Goal: Task Accomplishment & Management: Manage account settings

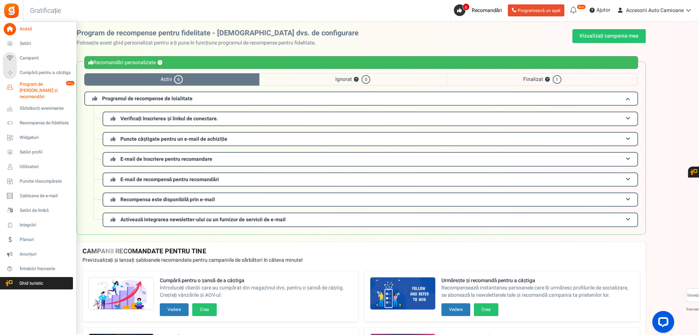
click at [27, 90] on font "Program de [PERSON_NAME] și recomandări" at bounding box center [39, 90] width 38 height 19
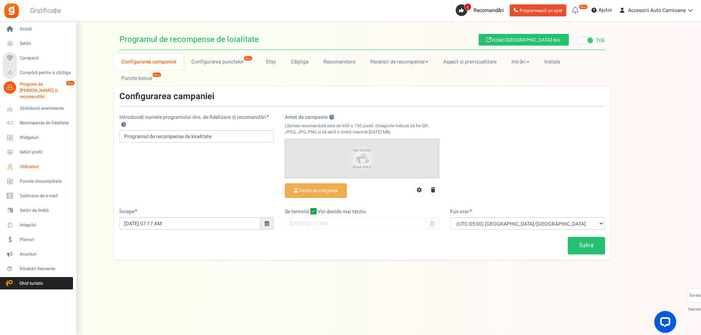
click at [32, 163] on font "Utilizatori" at bounding box center [29, 166] width 19 height 7
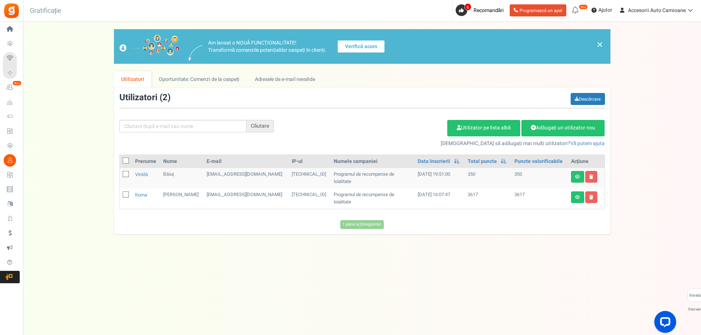
click at [369, 50] on font "Verifică acum" at bounding box center [361, 47] width 32 height 8
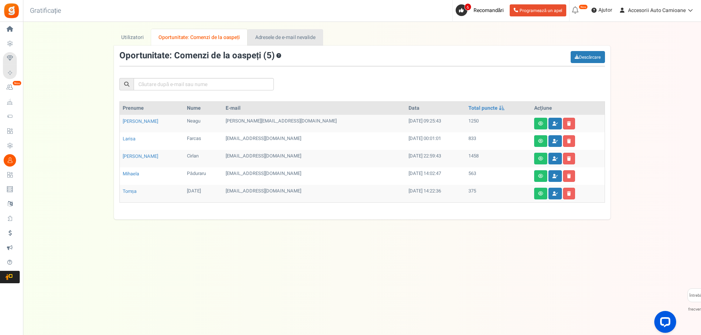
click at [288, 41] on font "Adresele de e-mail nevalide" at bounding box center [285, 38] width 61 height 8
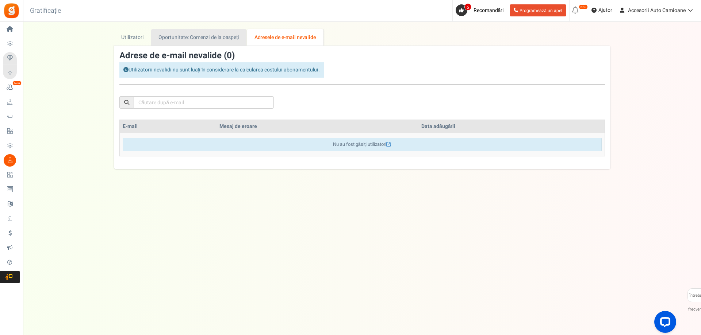
click at [221, 36] on font "Oportunitate: Comenzi de la oaspeți" at bounding box center [198, 38] width 81 height 8
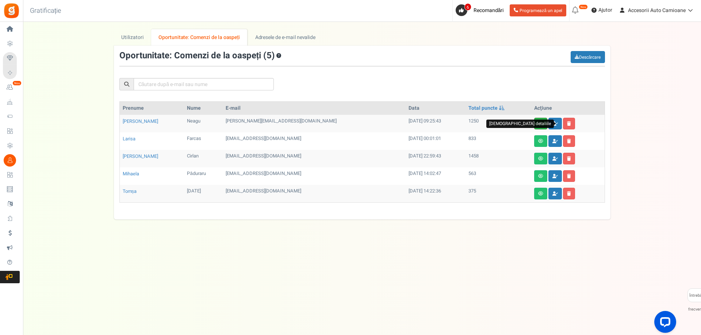
click at [534, 125] on link at bounding box center [540, 124] width 13 height 12
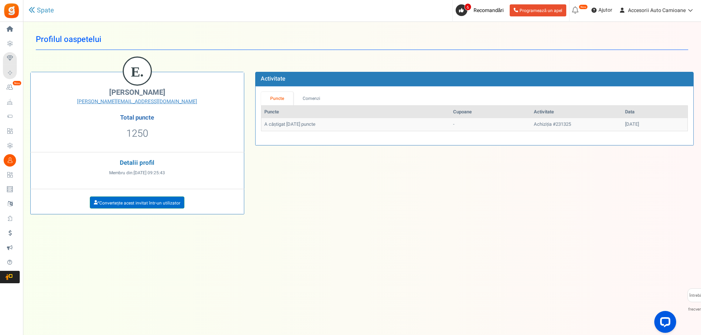
click at [145, 205] on font "Convertește acest invitat într-un utilizator" at bounding box center [139, 203] width 81 height 7
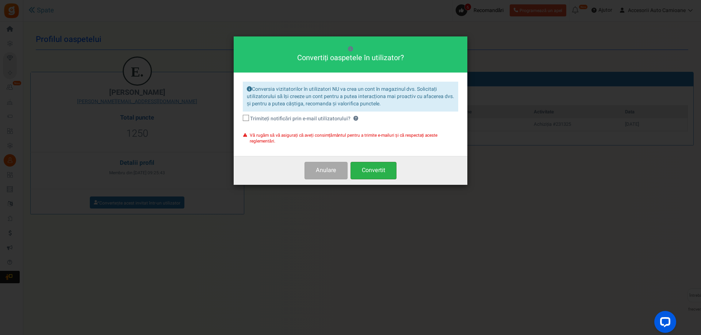
drag, startPoint x: 385, startPoint y: 176, endPoint x: 378, endPoint y: 177, distance: 7.4
click at [385, 175] on button "Convertit" at bounding box center [373, 170] width 46 height 17
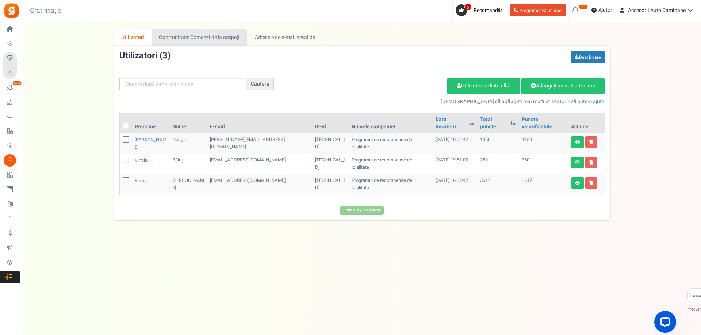
click at [201, 39] on font "Oportunitate: Comenzi de la oaspeți" at bounding box center [199, 38] width 81 height 8
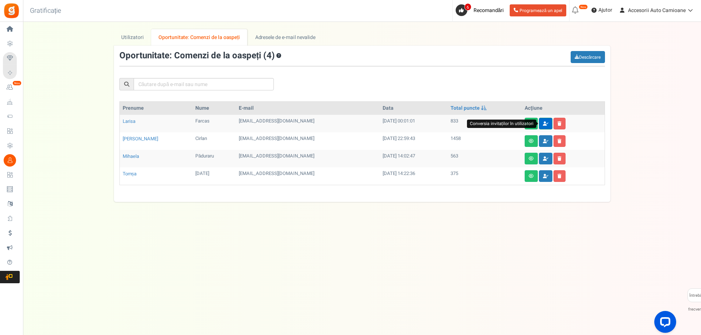
click at [545, 125] on icon at bounding box center [545, 124] width 5 height 4
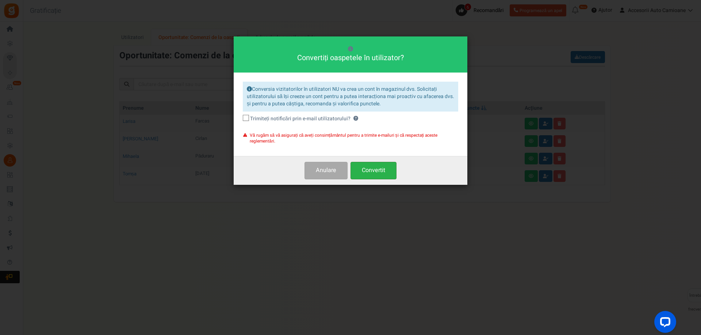
click at [384, 168] on font "Convertit" at bounding box center [373, 170] width 23 height 9
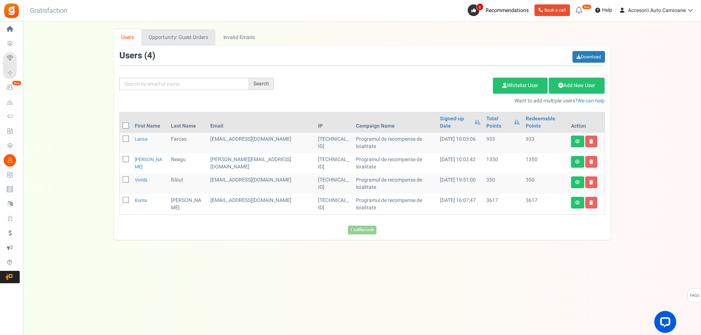
click at [173, 39] on link "Opportunity: Guest Orders" at bounding box center [178, 37] width 74 height 16
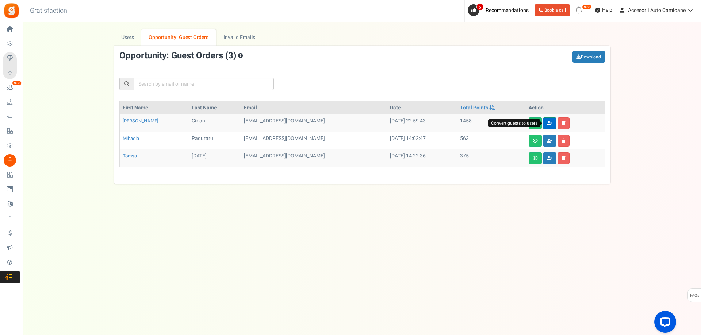
click at [555, 126] on link at bounding box center [550, 123] width 14 height 12
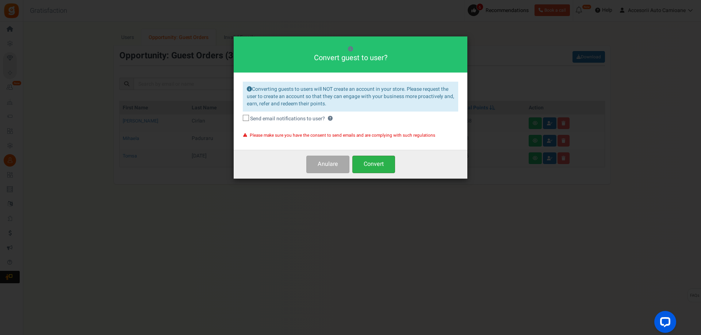
click at [382, 166] on button "Convert" at bounding box center [373, 164] width 43 height 17
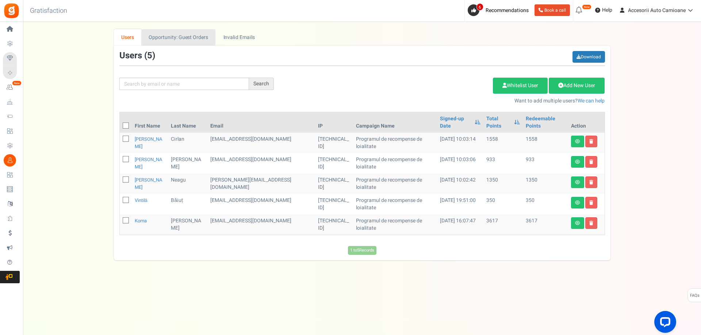
click at [193, 38] on link "Opportunity: Guest Orders" at bounding box center [178, 37] width 74 height 16
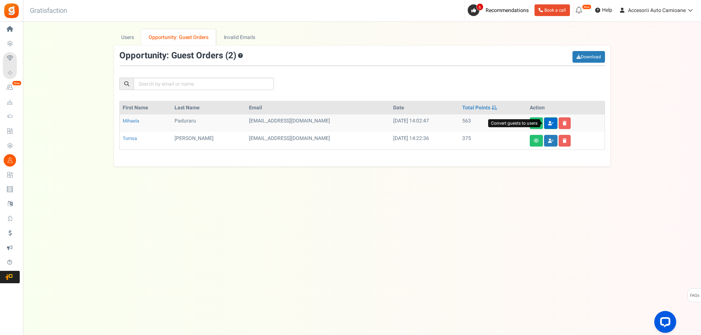
click at [549, 125] on icon at bounding box center [550, 123] width 5 height 4
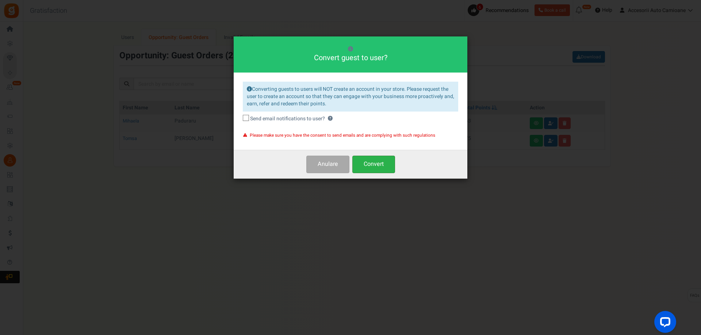
click at [379, 158] on button "Convert" at bounding box center [373, 164] width 43 height 17
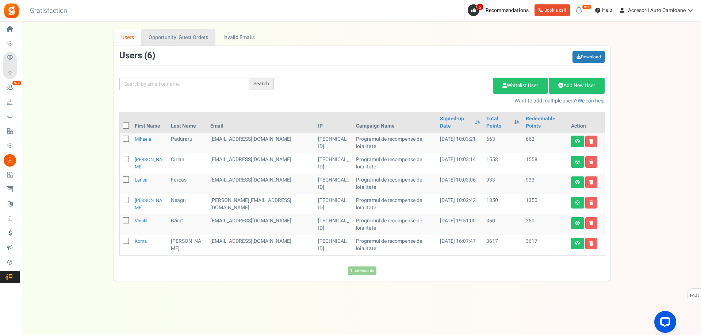
click at [174, 40] on link "Opportunity: Guest Orders" at bounding box center [178, 37] width 74 height 16
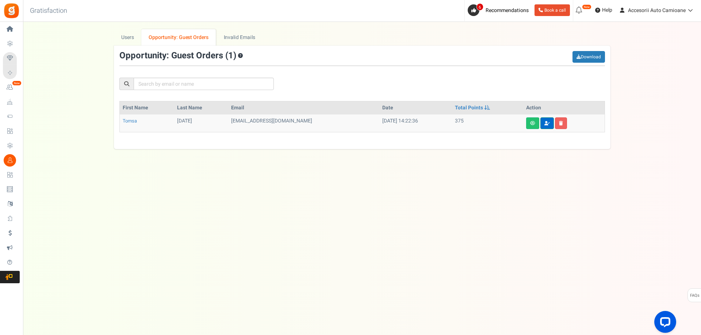
click at [542, 126] on link at bounding box center [547, 123] width 14 height 12
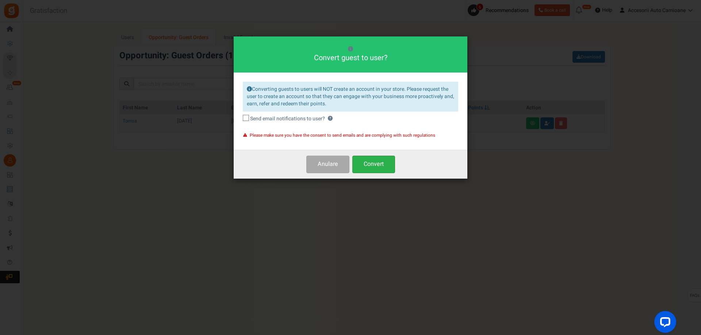
click at [365, 162] on button "Convert" at bounding box center [373, 164] width 43 height 17
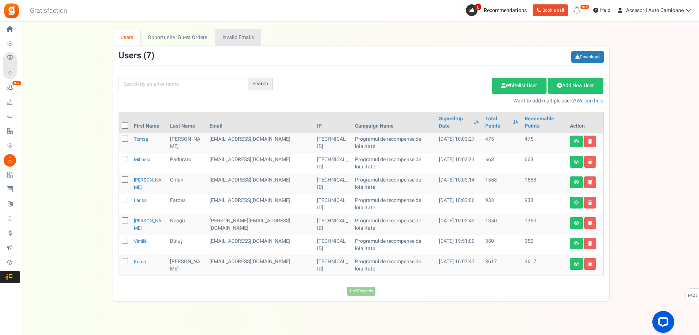
click at [232, 37] on link "Invalid Emails" at bounding box center [238, 37] width 46 height 16
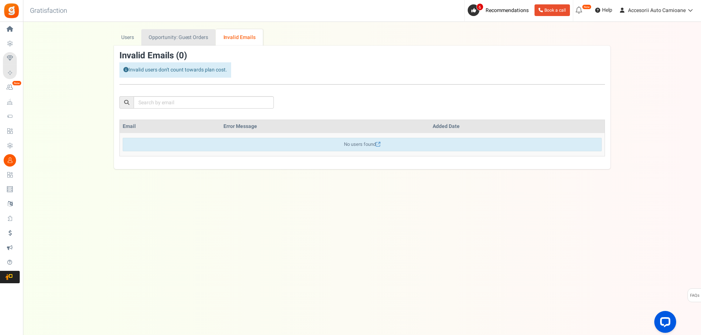
click at [199, 34] on link "Opportunity: Guest Orders" at bounding box center [178, 37] width 74 height 16
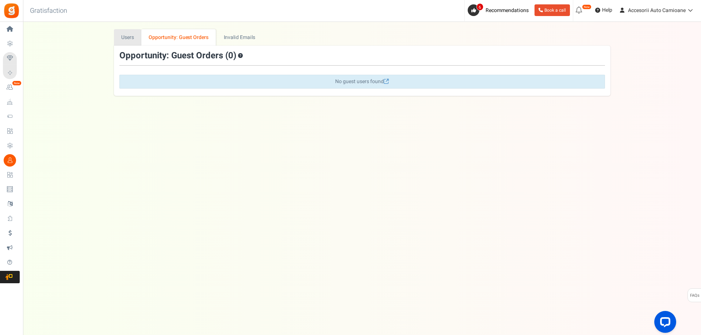
click at [134, 38] on link "Users" at bounding box center [128, 37] width 28 height 16
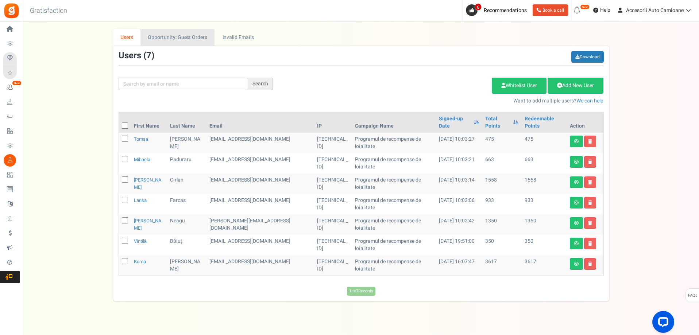
click at [172, 38] on link "Opportunity: Guest Orders" at bounding box center [177, 37] width 74 height 16
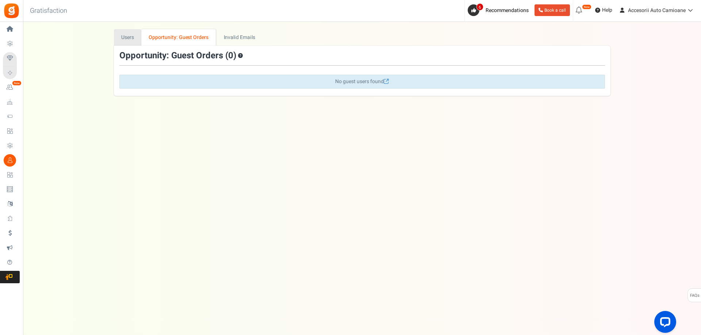
click at [131, 36] on link "Users" at bounding box center [128, 37] width 28 height 16
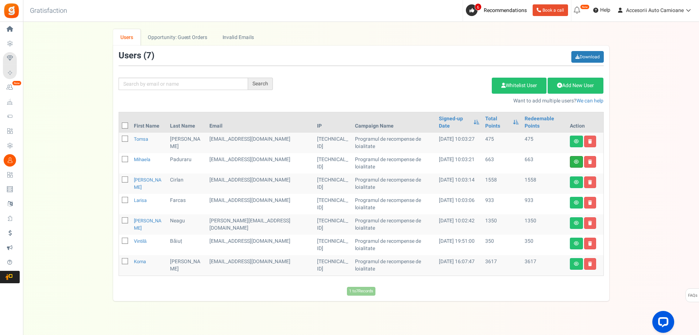
click at [575, 157] on link at bounding box center [576, 162] width 13 height 12
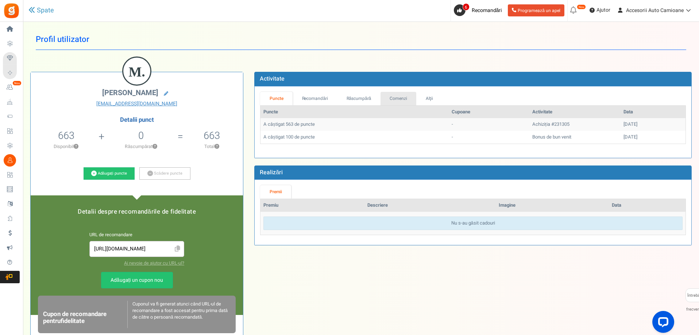
click at [397, 100] on font "Comenzi" at bounding box center [399, 98] width 18 height 7
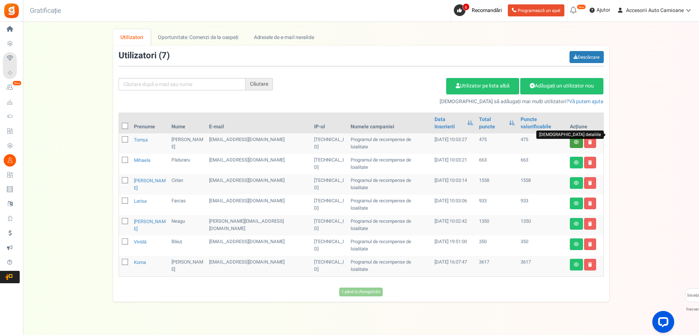
drag, startPoint x: 576, startPoint y: 135, endPoint x: 570, endPoint y: 137, distance: 6.0
click at [576, 140] on icon at bounding box center [576, 142] width 5 height 4
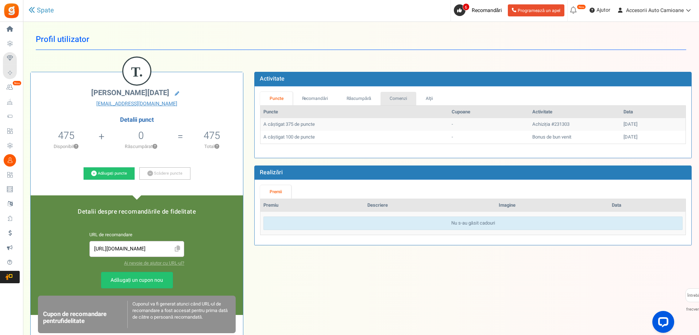
click at [406, 97] on font "Comenzi" at bounding box center [399, 98] width 18 height 7
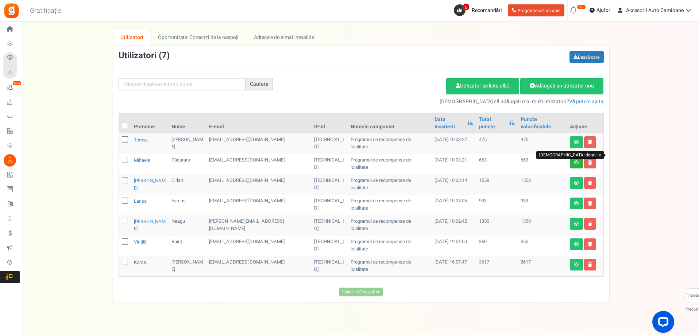
click at [577, 161] on icon at bounding box center [576, 163] width 5 height 4
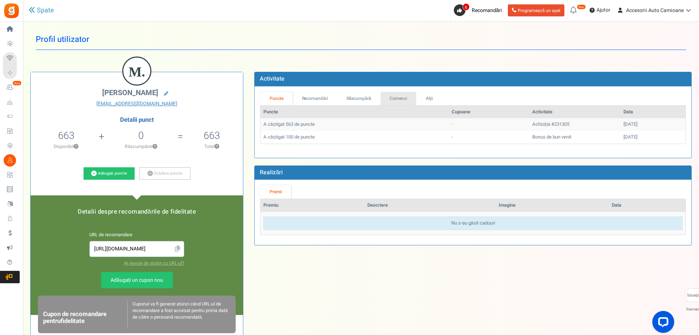
click at [400, 99] on font "Comenzi" at bounding box center [399, 98] width 18 height 7
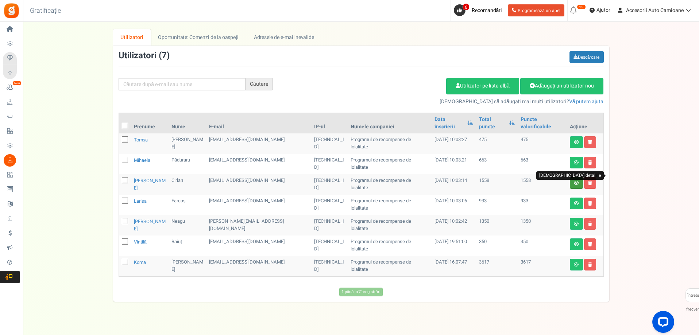
click at [577, 181] on icon at bounding box center [576, 183] width 5 height 4
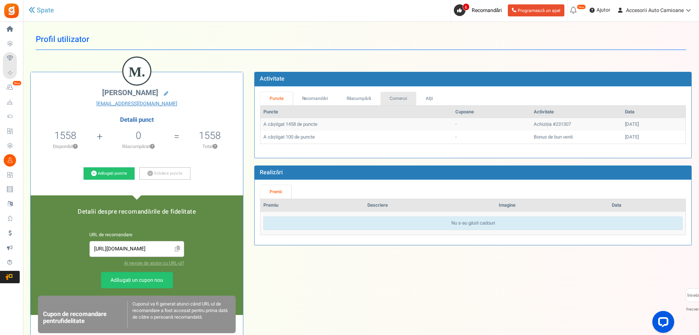
click at [395, 96] on font "Comenzi" at bounding box center [399, 98] width 18 height 7
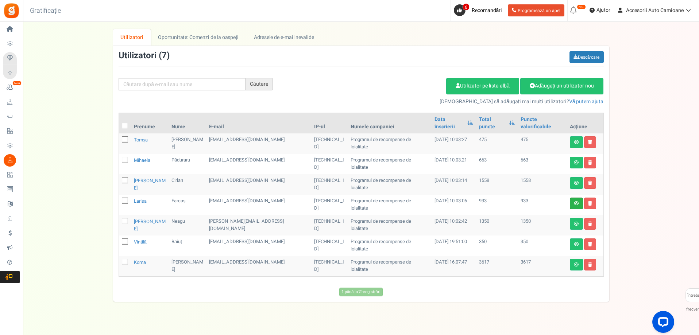
click at [578, 200] on link at bounding box center [576, 204] width 13 height 12
click at [577, 222] on icon at bounding box center [576, 224] width 5 height 4
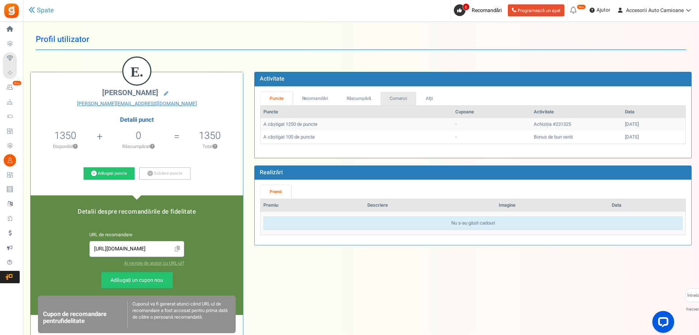
click at [401, 100] on font "Comenzi" at bounding box center [399, 98] width 18 height 7
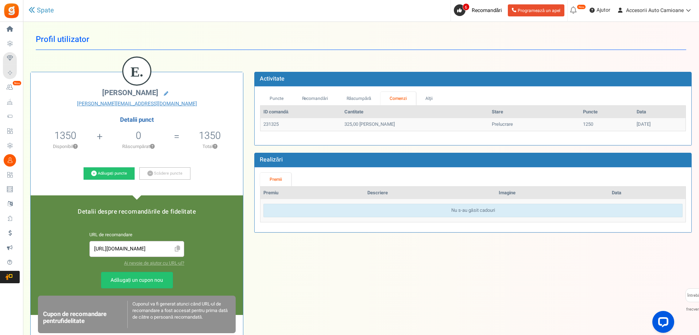
click at [324, 49] on h1 "Profil utilizator" at bounding box center [361, 39] width 651 height 21
click at [310, 47] on h1 "Profil utilizator" at bounding box center [361, 39] width 651 height 21
